Goal: Information Seeking & Learning: Learn about a topic

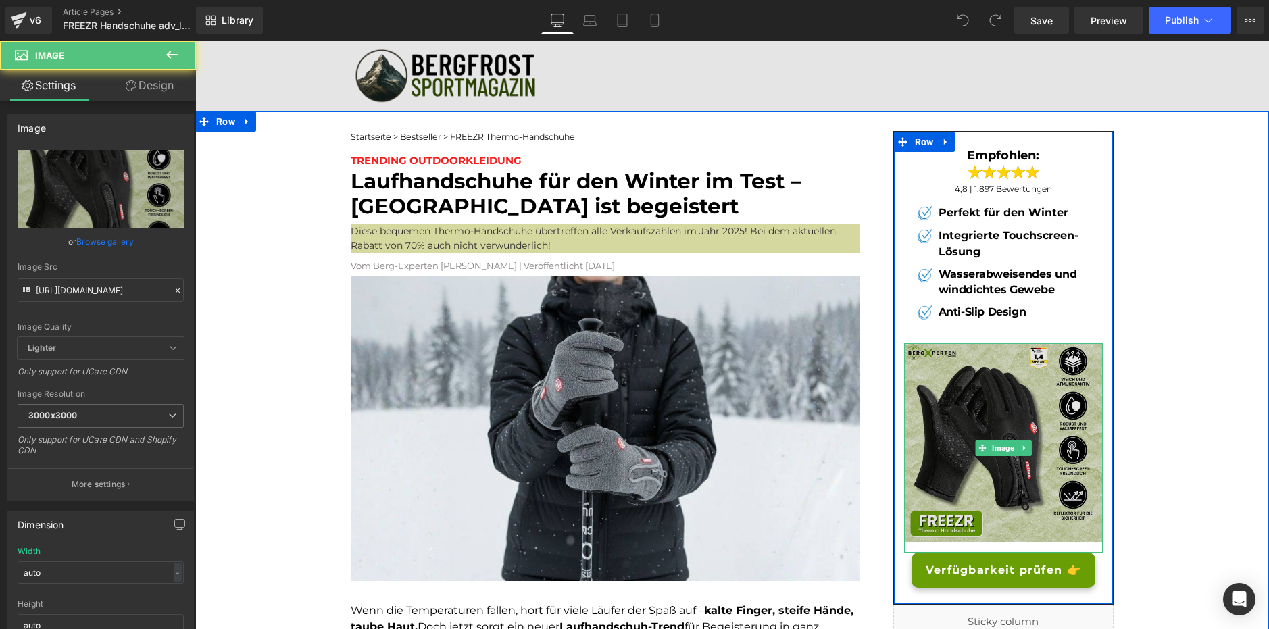
click at [1004, 397] on img at bounding box center [1003, 448] width 199 height 210
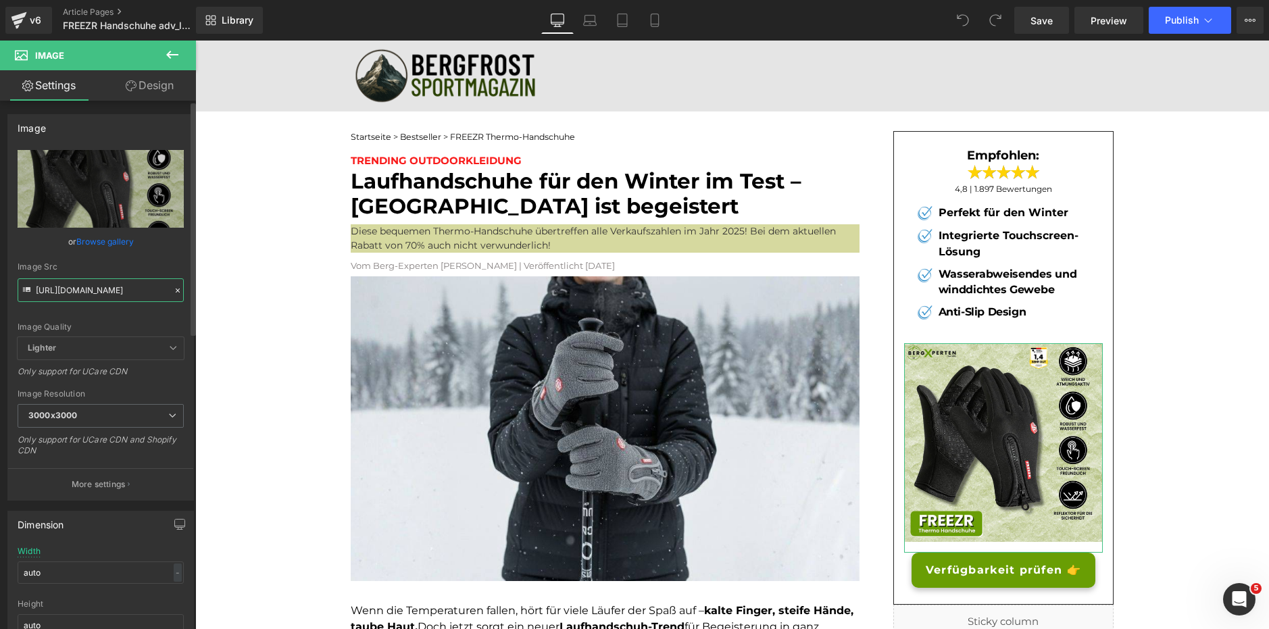
click at [70, 295] on input "[URL][DOMAIN_NAME]" at bounding box center [101, 290] width 166 height 24
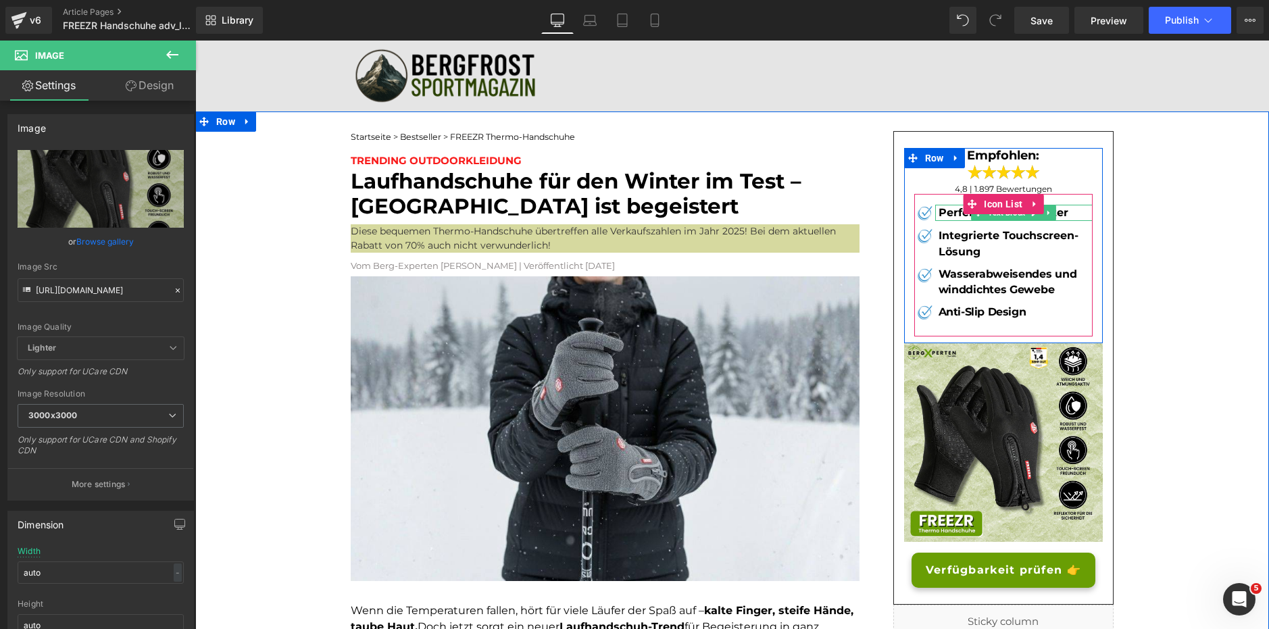
click at [947, 212] on b "Perfekt für den Winter" at bounding box center [1004, 212] width 130 height 13
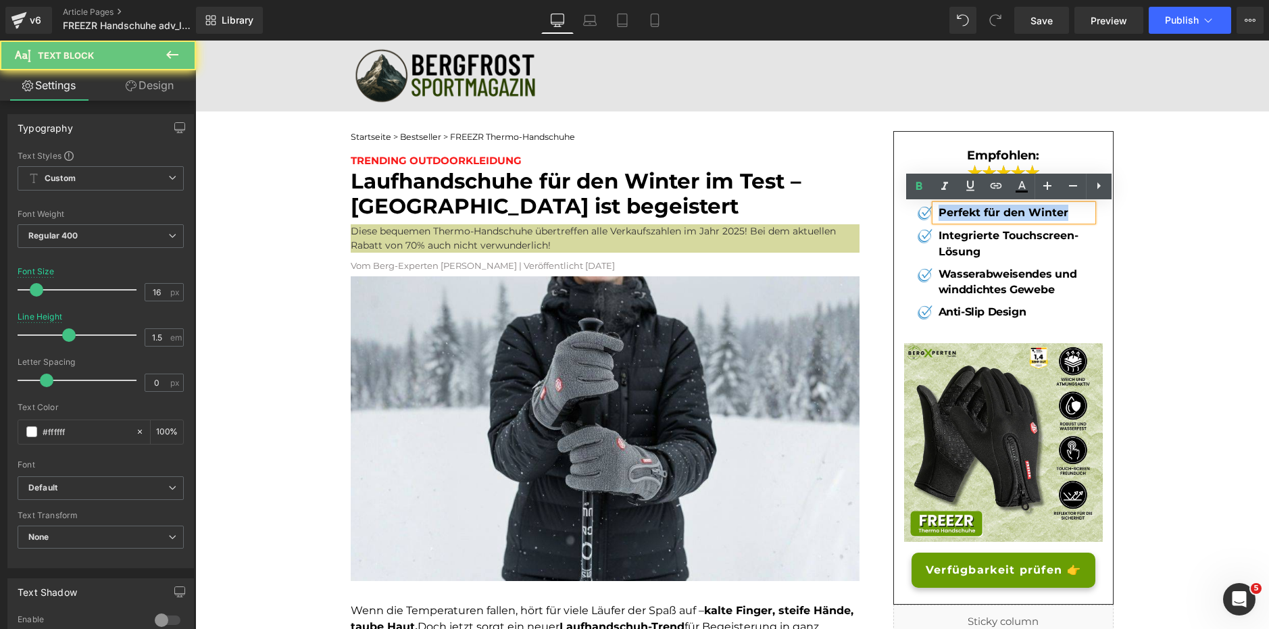
click at [947, 212] on b "Perfekt für den Winter" at bounding box center [1004, 212] width 130 height 13
copy b "Perfekt für den Winter"
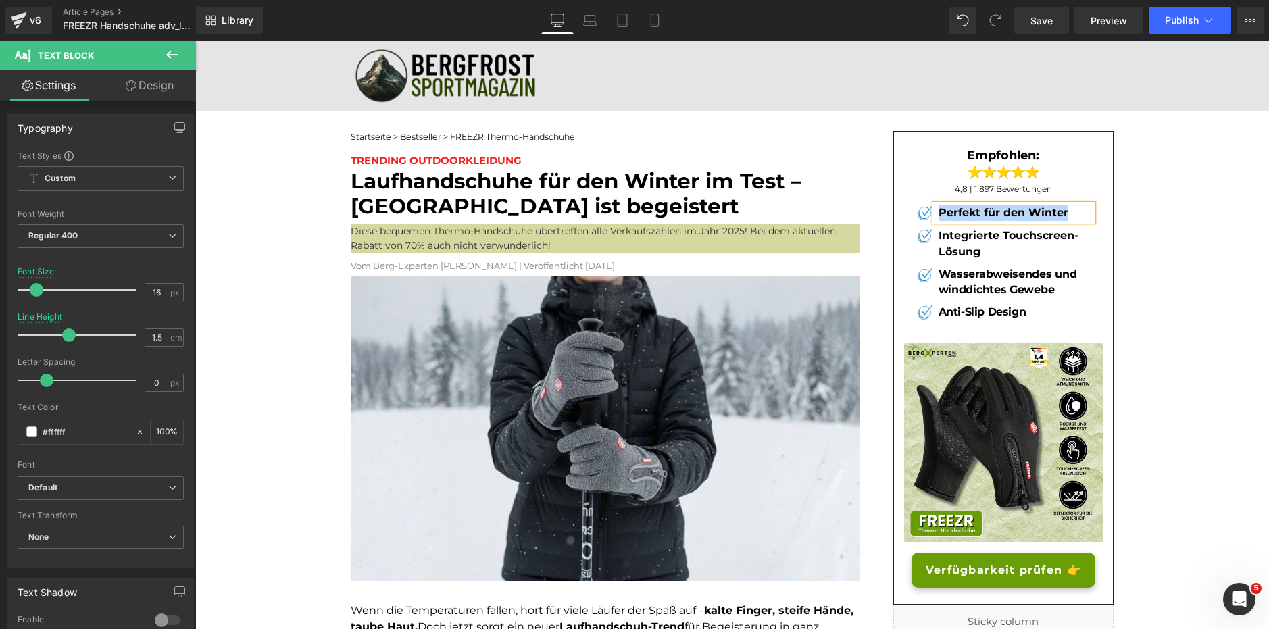
click at [975, 232] on b "Integrierte Touchscreen-Lösung" at bounding box center [1009, 243] width 140 height 29
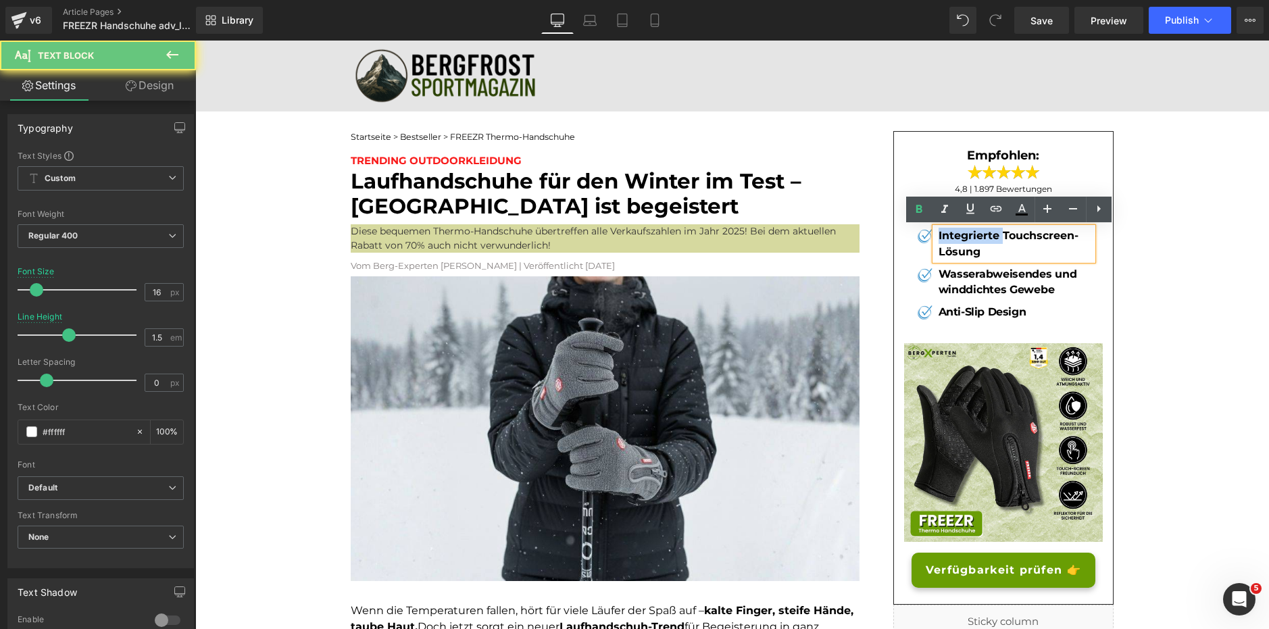
click at [975, 232] on b "Integrierte Touchscreen-Lösung" at bounding box center [1009, 243] width 140 height 29
copy b "Integrierte Touchscreen-Lösung"
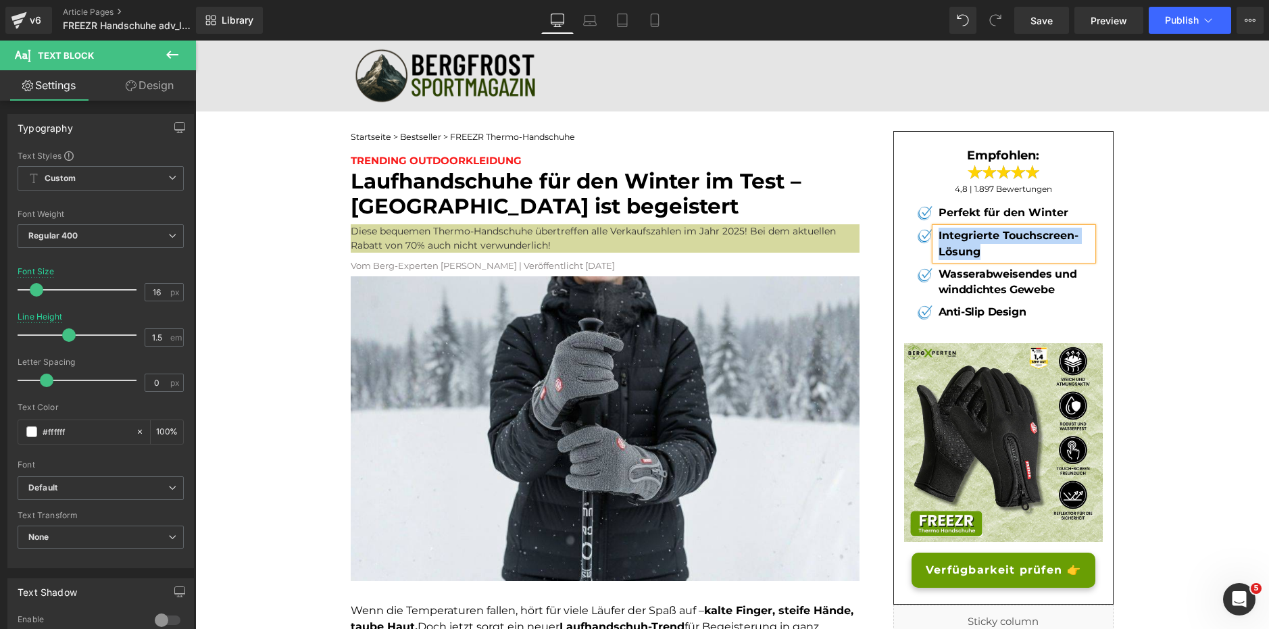
click at [979, 272] on b "Wasserabweisendes und winddichtes Gewebe" at bounding box center [1008, 282] width 139 height 28
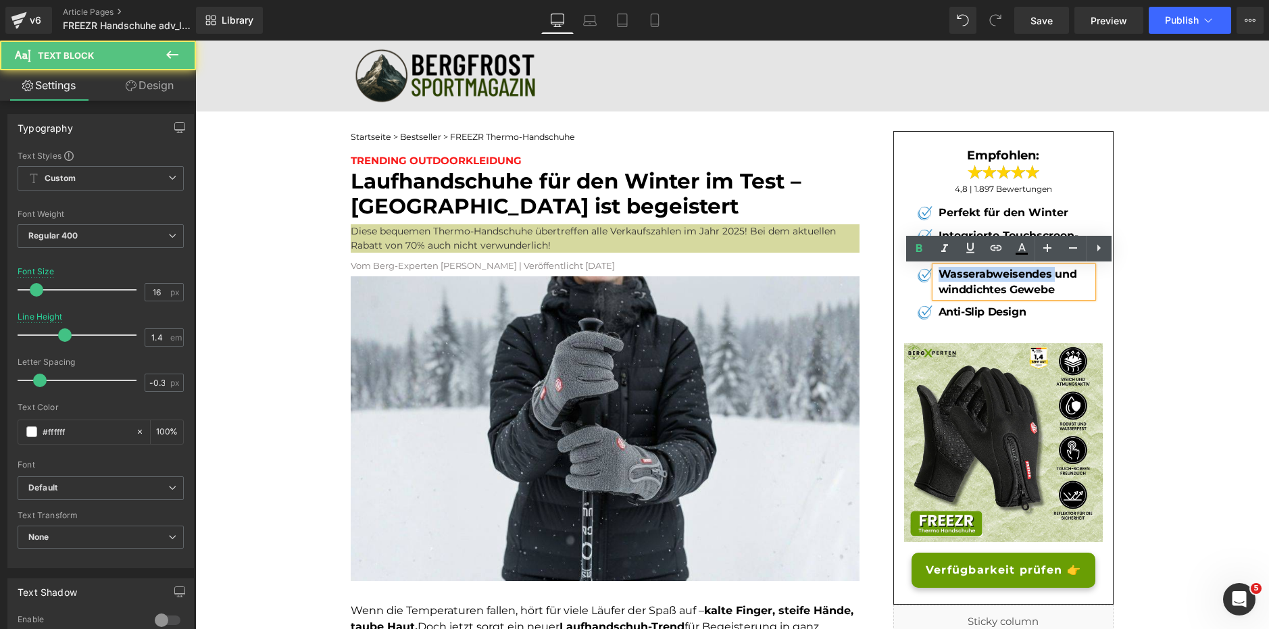
click at [979, 272] on b "Wasserabweisendes und winddichtes Gewebe" at bounding box center [1008, 282] width 139 height 28
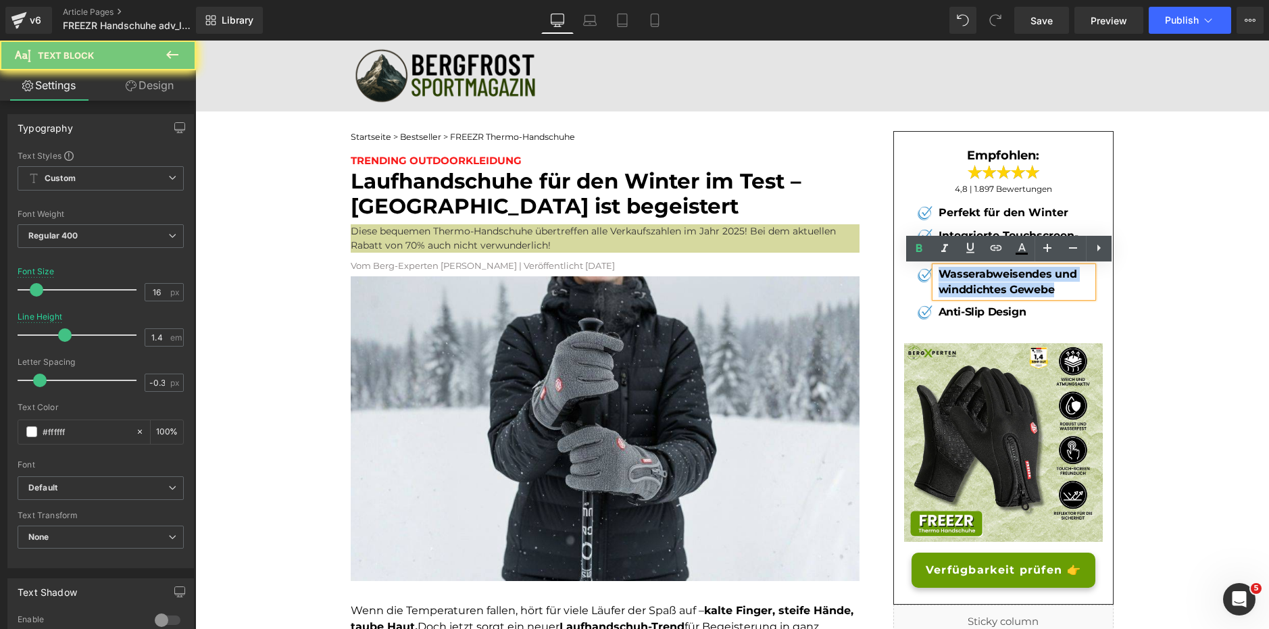
click at [979, 272] on b "Wasserabweisendes und winddichtes Gewebe" at bounding box center [1008, 282] width 139 height 28
copy b "Wasserabweisendes und winddichtes Gewebe"
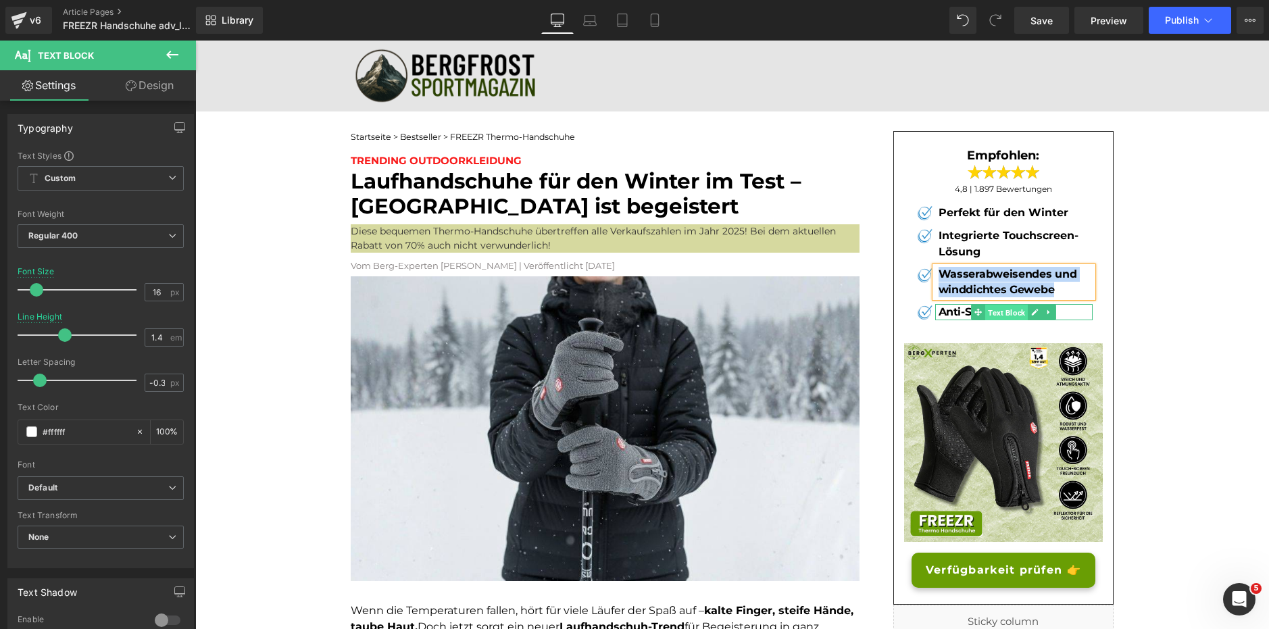
click at [1011, 307] on span "Text Block" at bounding box center [1006, 313] width 43 height 16
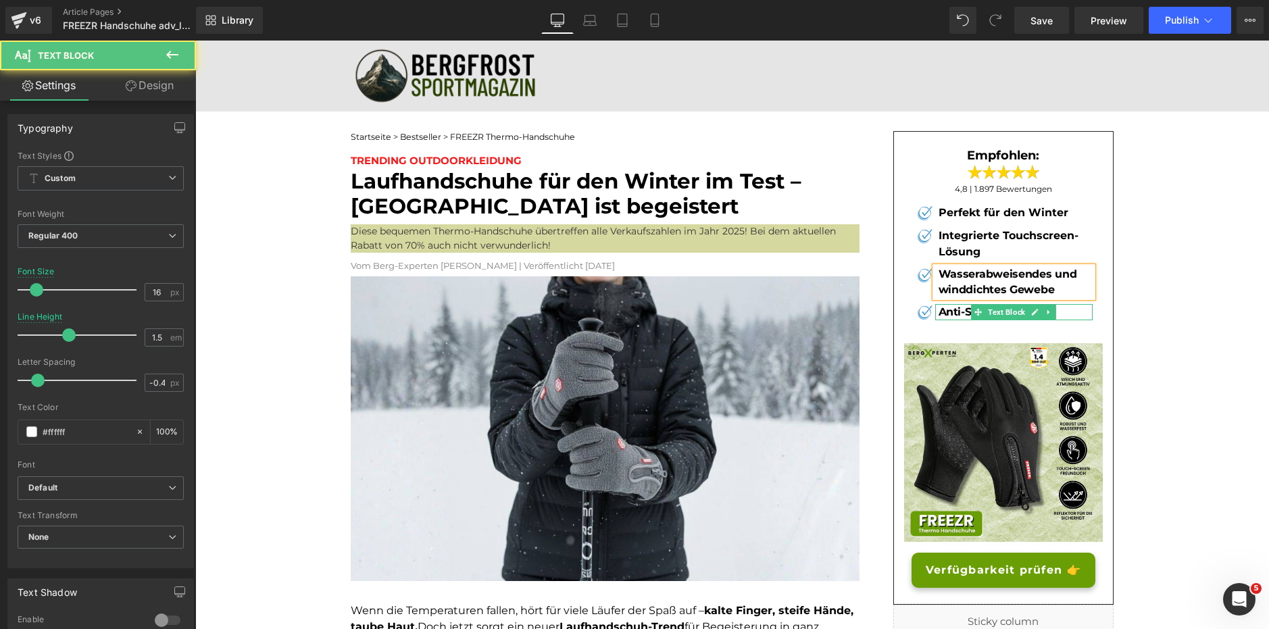
click at [951, 314] on b "Anti-Slip Design" at bounding box center [983, 311] width 88 height 13
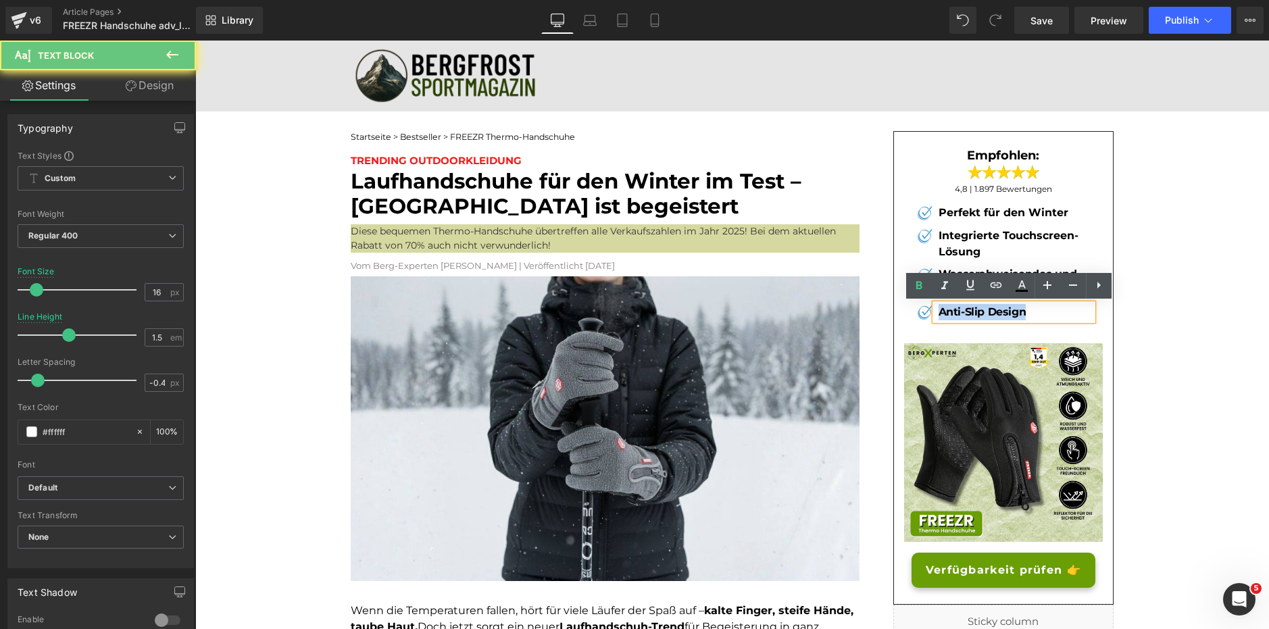
click at [951, 314] on b "Anti-Slip Design" at bounding box center [983, 311] width 88 height 13
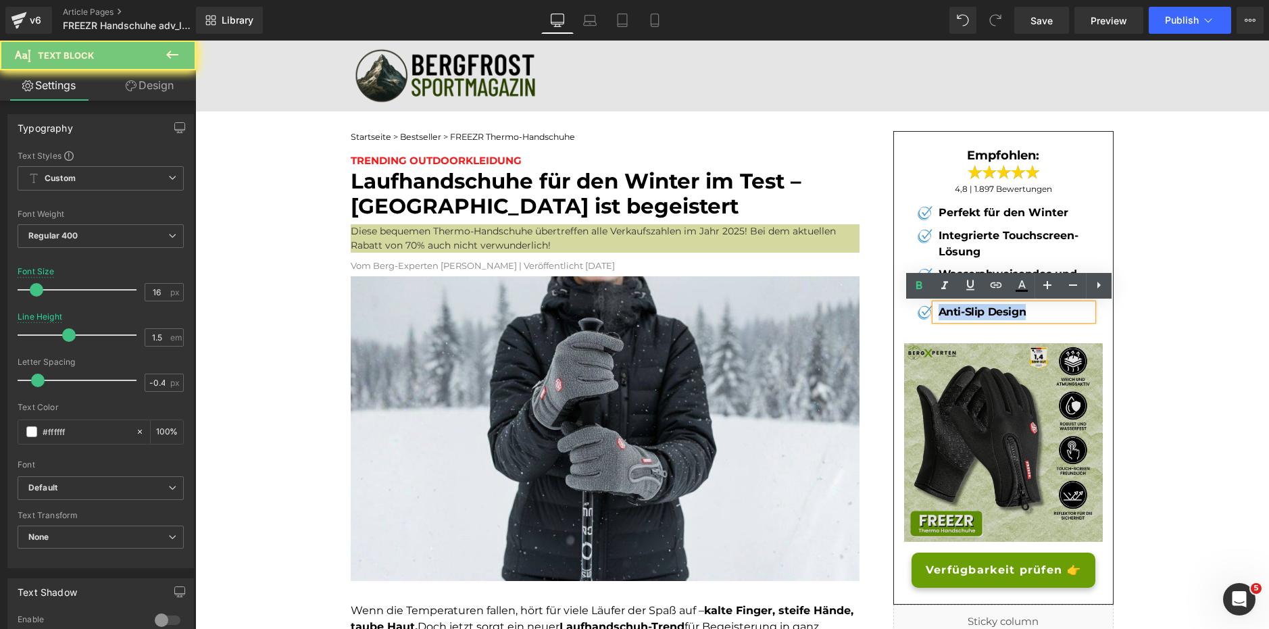
copy b "Anti-Slip Design"
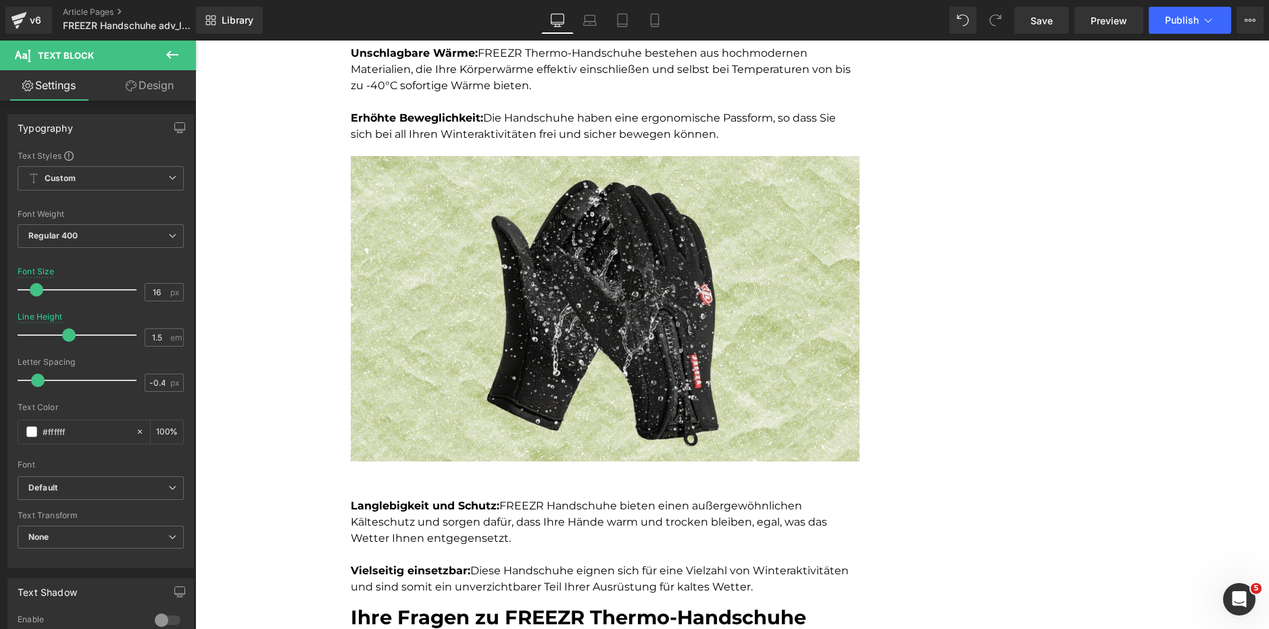
scroll to position [1554, 0]
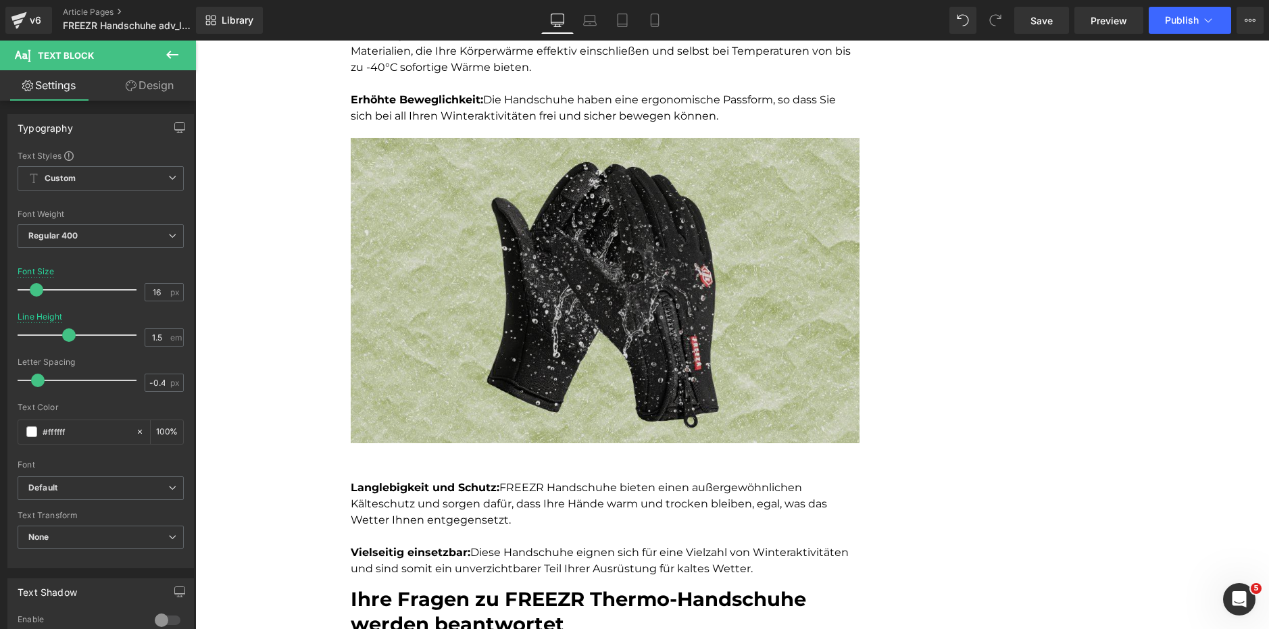
click at [570, 246] on img at bounding box center [605, 302] width 509 height 328
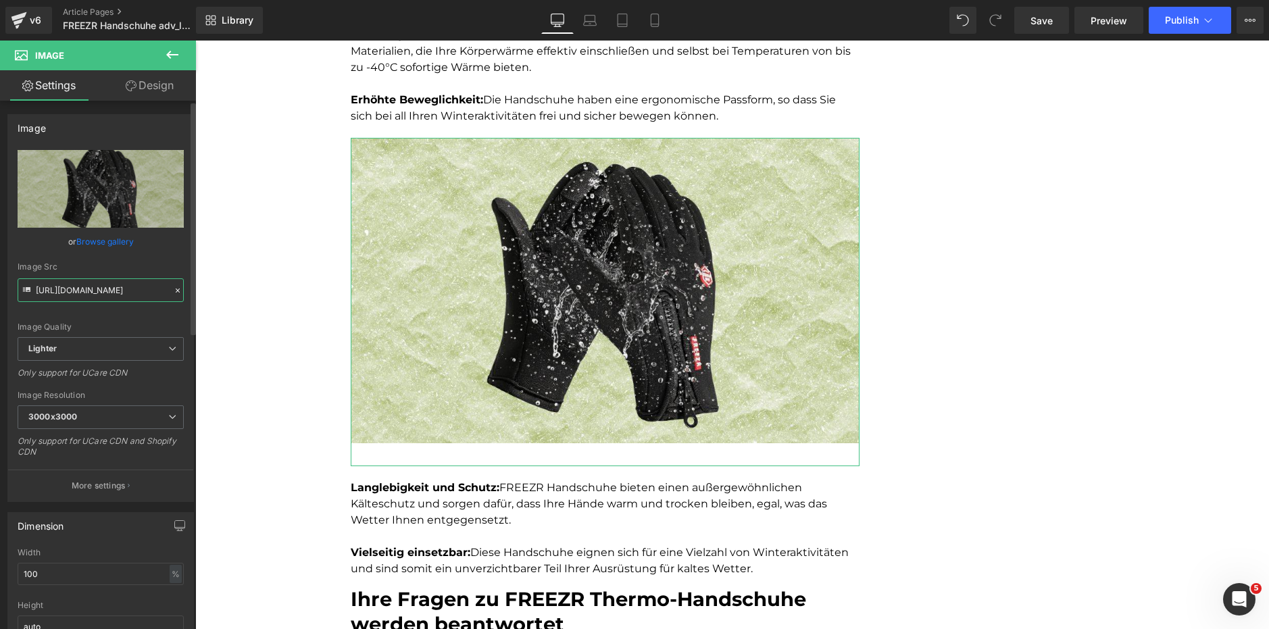
click at [119, 284] on input "[URL][DOMAIN_NAME]" at bounding box center [101, 290] width 166 height 24
click at [116, 287] on input "[URL][DOMAIN_NAME]" at bounding box center [101, 290] width 166 height 24
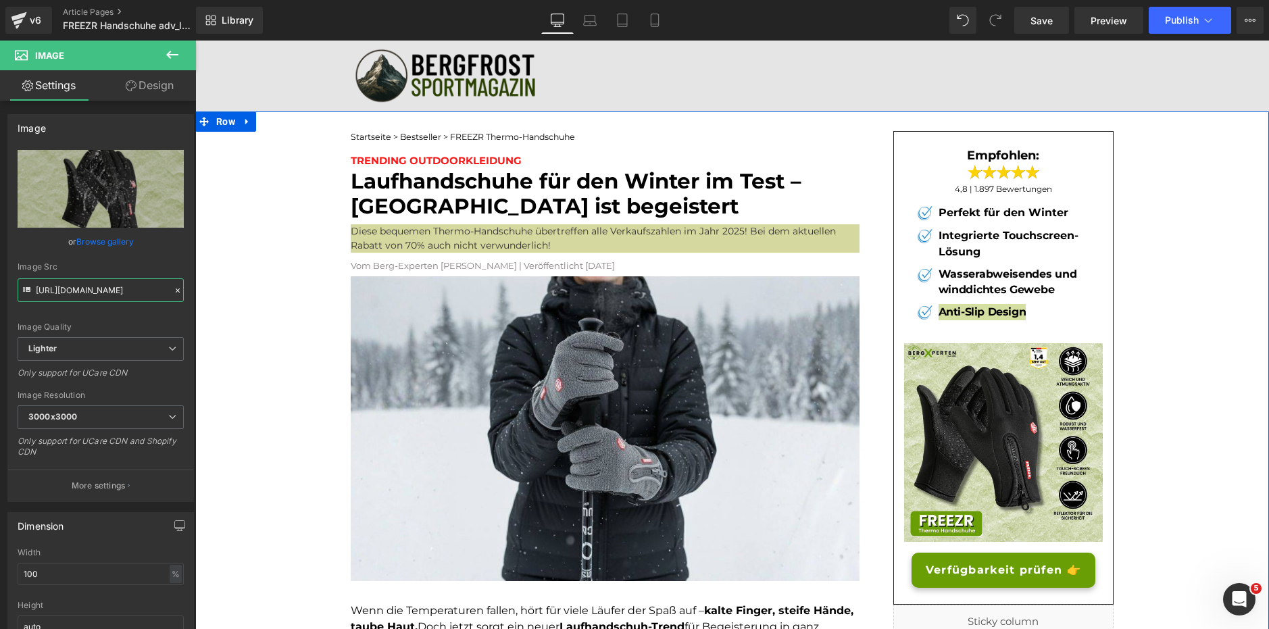
scroll to position [338, 0]
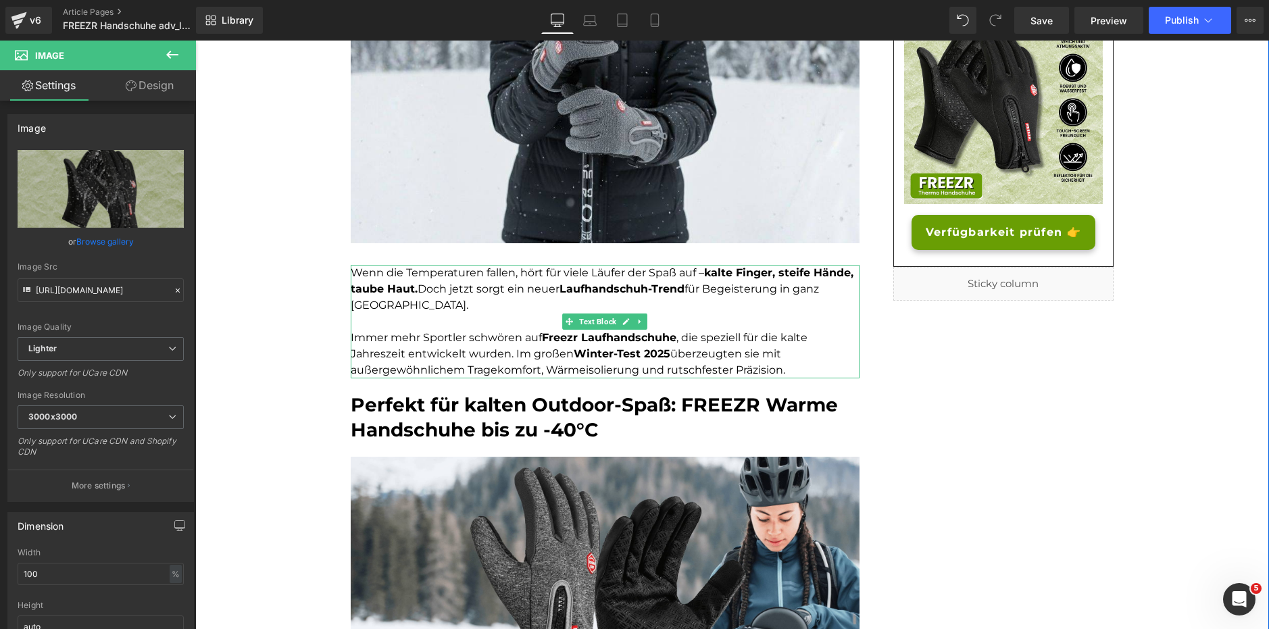
click at [718, 320] on p at bounding box center [605, 322] width 509 height 16
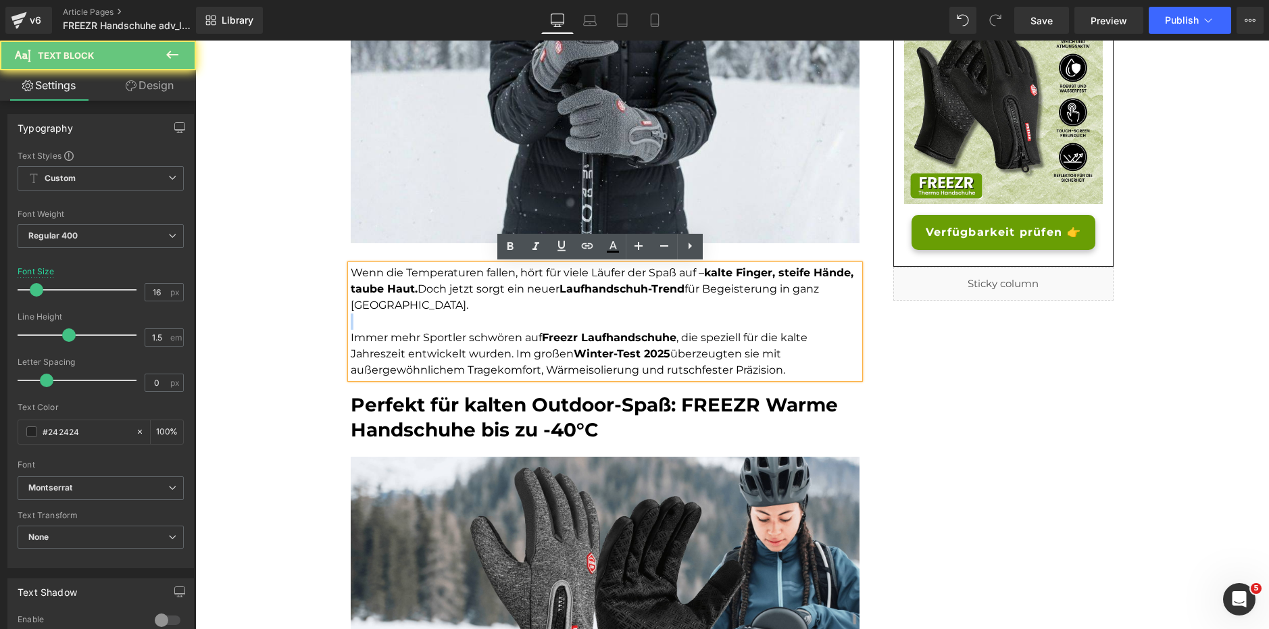
click at [718, 320] on p at bounding box center [605, 322] width 509 height 16
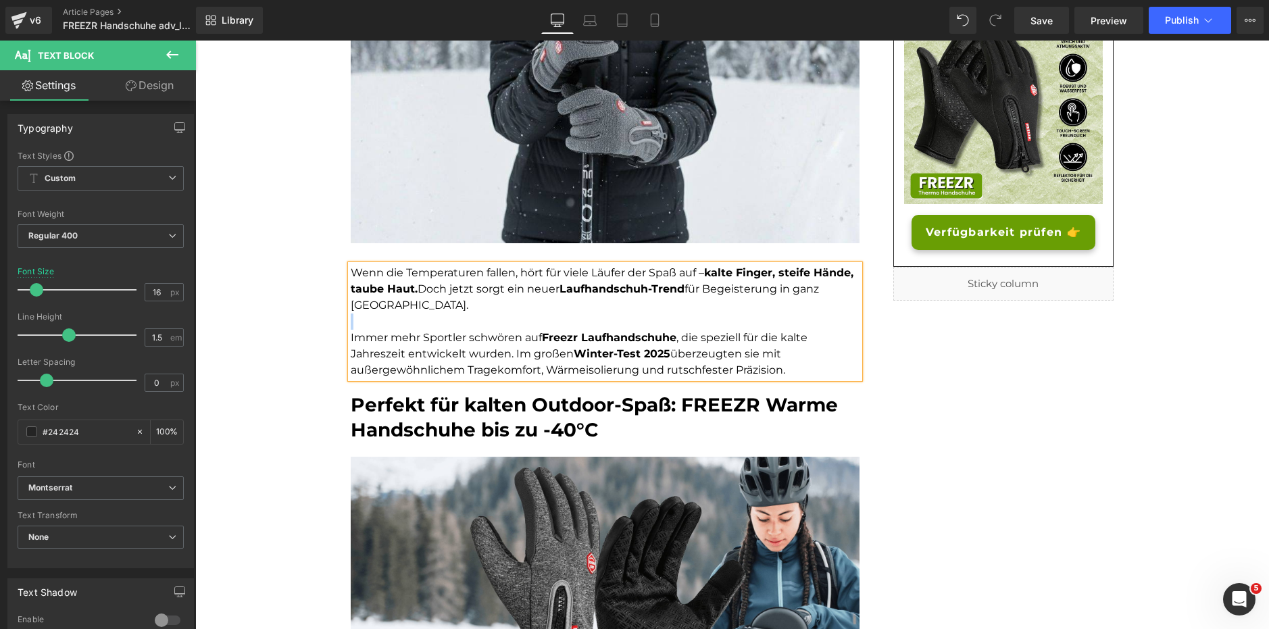
copy div "Wenn die Temperaturen fallen, hört für viele Läufer der Spaß auf – kalte Finger…"
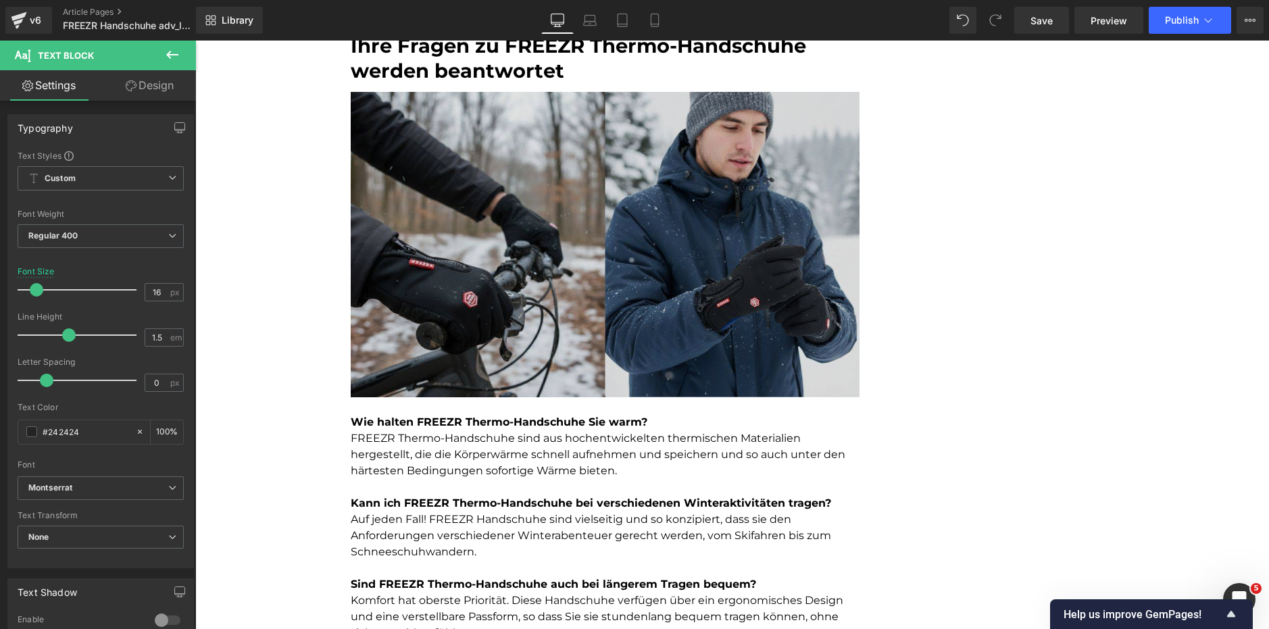
scroll to position [2095, 0]
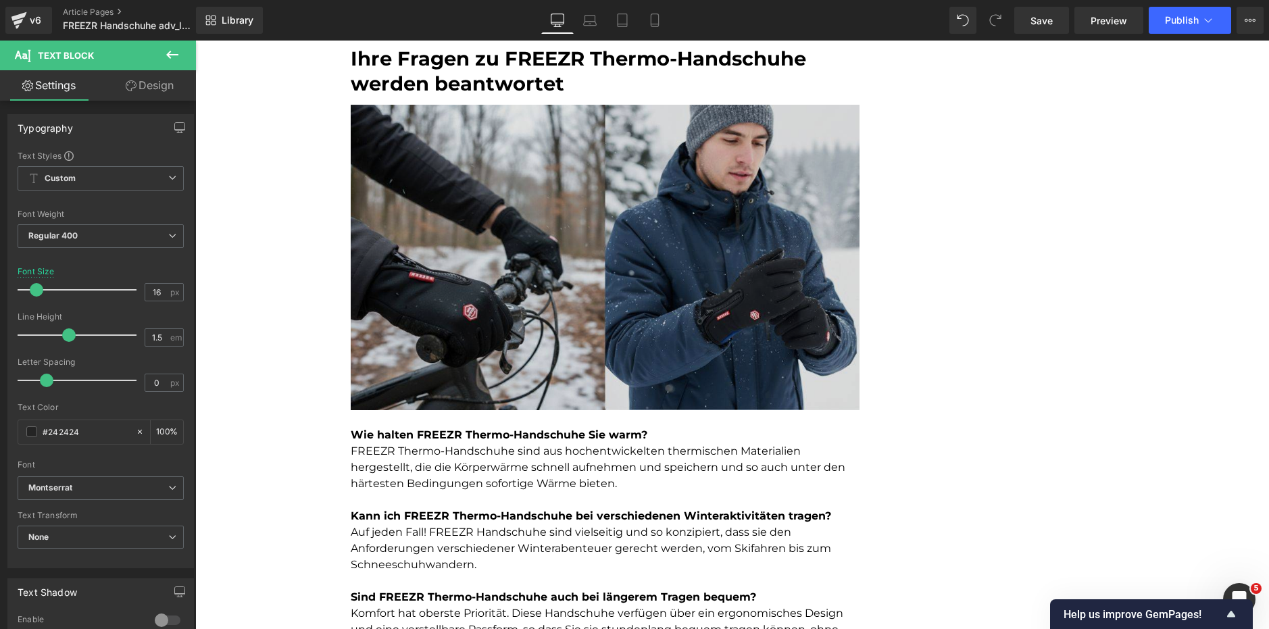
click at [610, 180] on img at bounding box center [605, 259] width 509 height 309
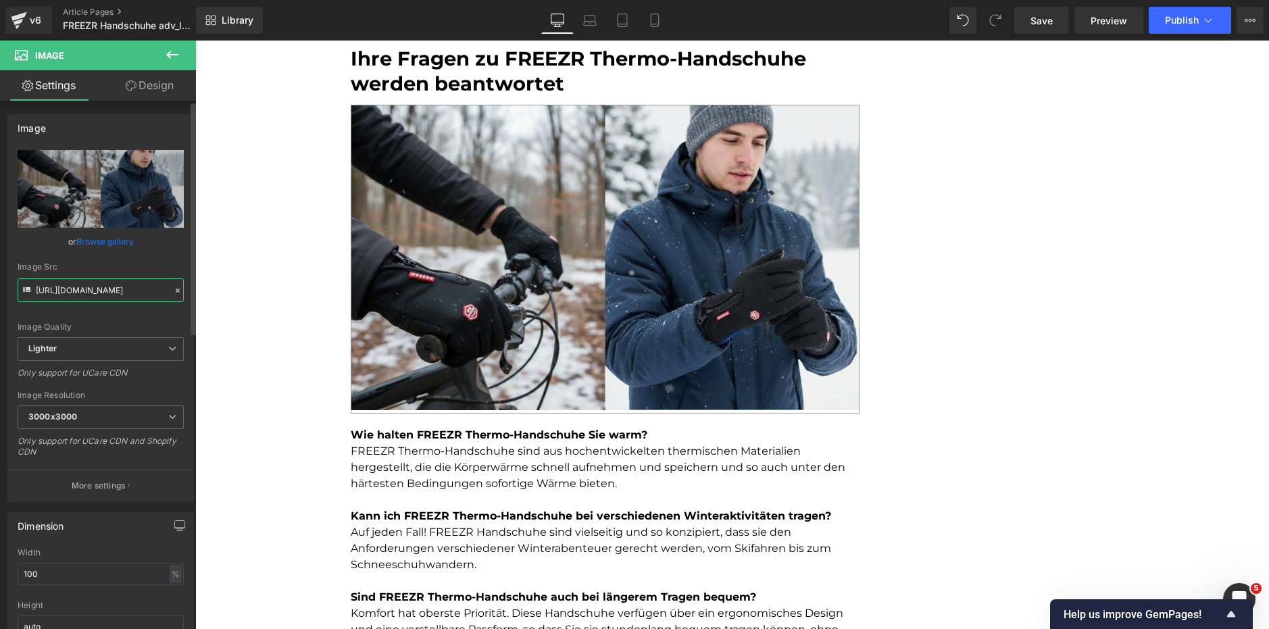
click at [105, 278] on input "[URL][DOMAIN_NAME]" at bounding box center [101, 290] width 166 height 24
click at [105, 279] on input "[URL][DOMAIN_NAME]" at bounding box center [101, 290] width 166 height 24
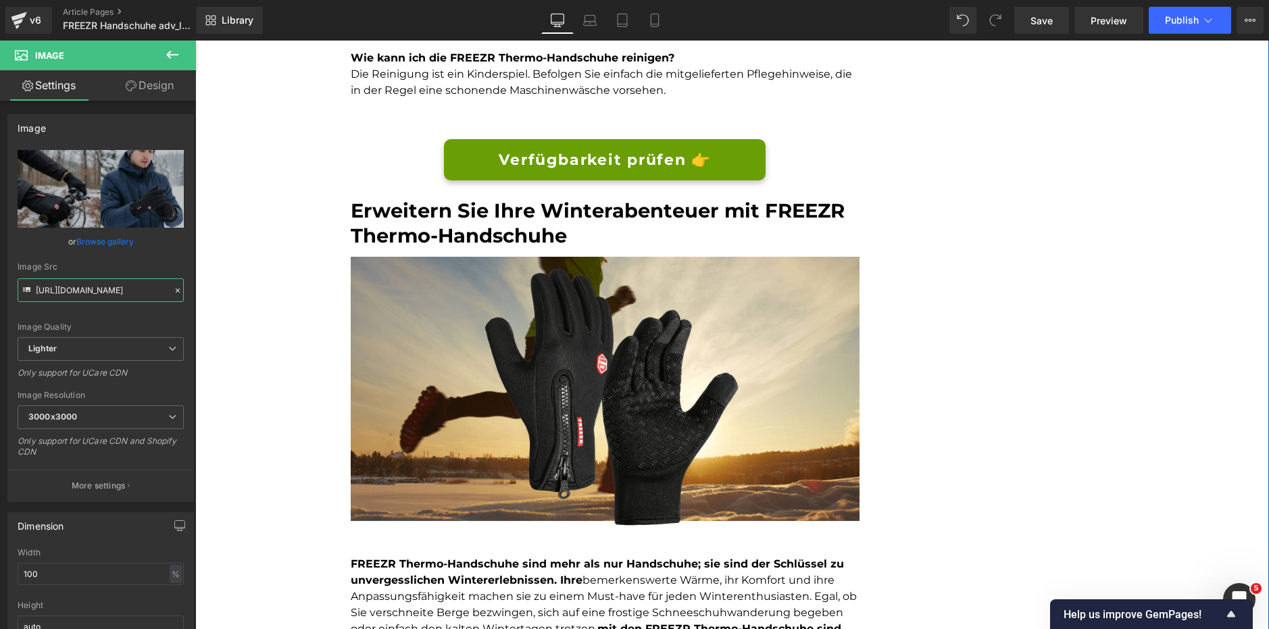
scroll to position [2703, 0]
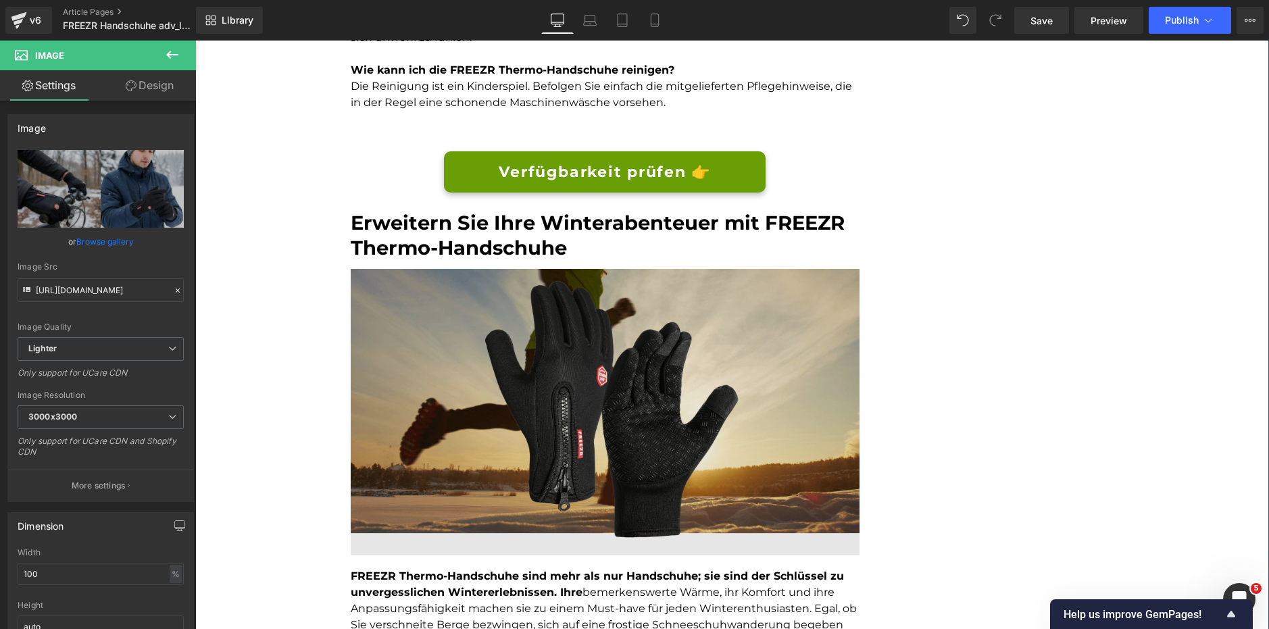
click at [614, 345] on img at bounding box center [605, 412] width 509 height 286
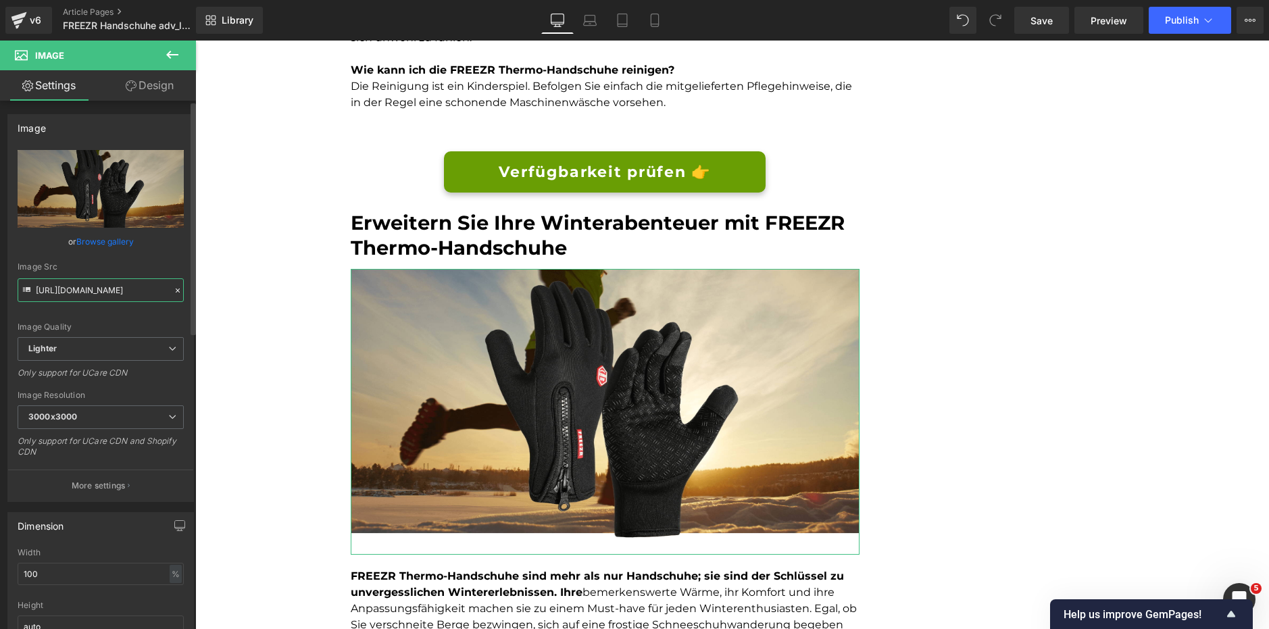
click at [63, 295] on input "[URL][DOMAIN_NAME]" at bounding box center [101, 290] width 166 height 24
click at [64, 295] on input "[URL][DOMAIN_NAME]" at bounding box center [101, 290] width 166 height 24
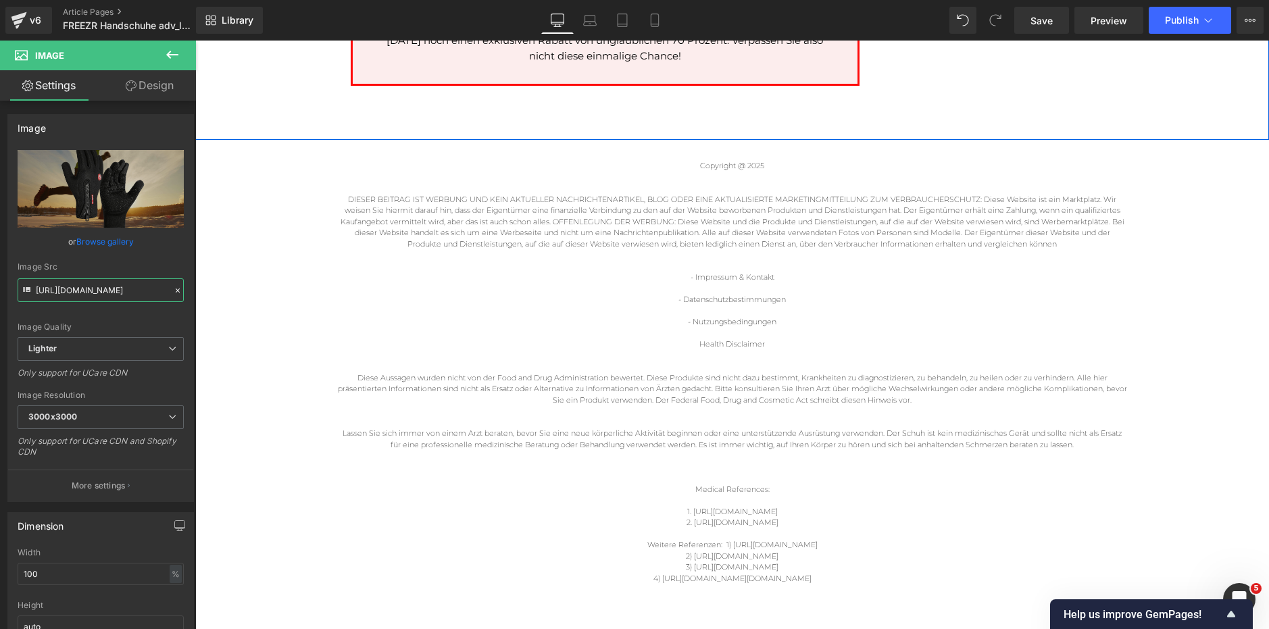
scroll to position [3630, 0]
